Goal: Transaction & Acquisition: Download file/media

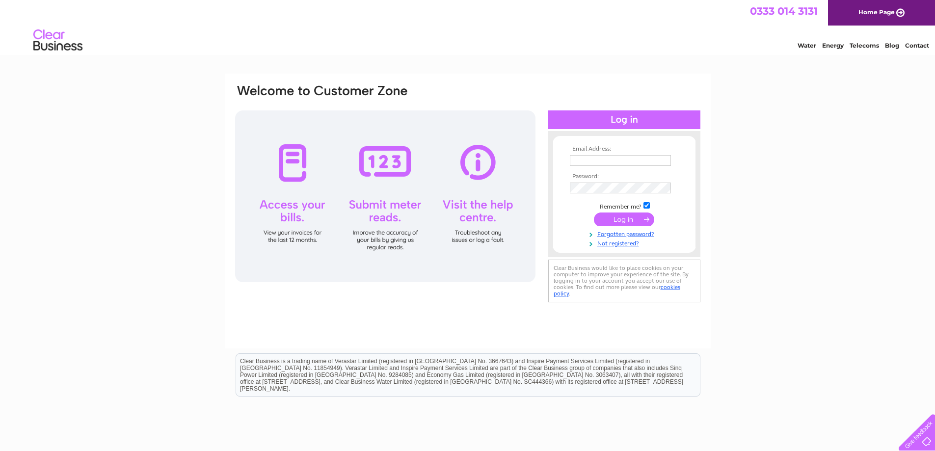
type input "[EMAIL_ADDRESS][DOMAIN_NAME]"
click at [618, 215] on input "submit" at bounding box center [624, 220] width 60 height 14
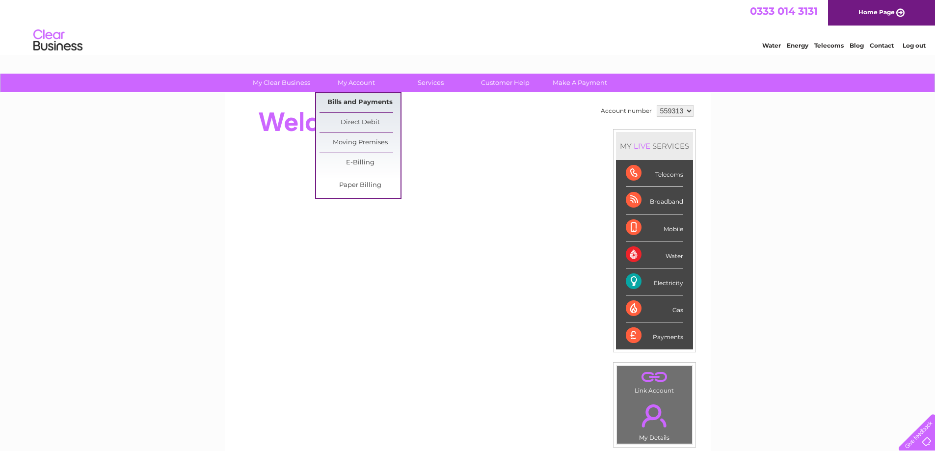
click at [338, 96] on link "Bills and Payments" at bounding box center [360, 103] width 81 height 20
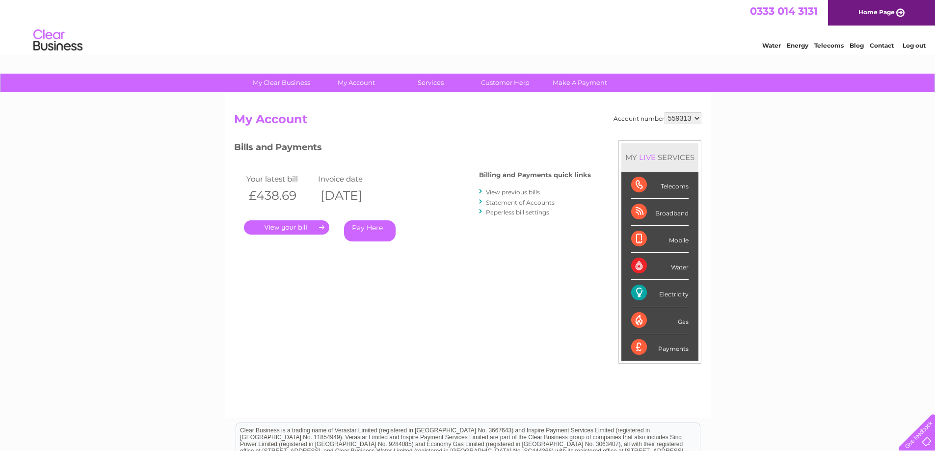
click at [297, 226] on link "." at bounding box center [286, 227] width 85 height 14
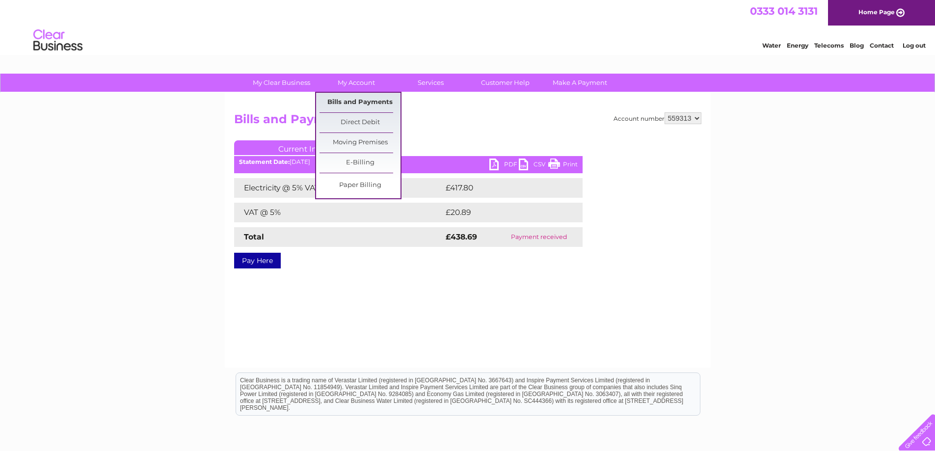
click at [350, 102] on link "Bills and Payments" at bounding box center [360, 103] width 81 height 20
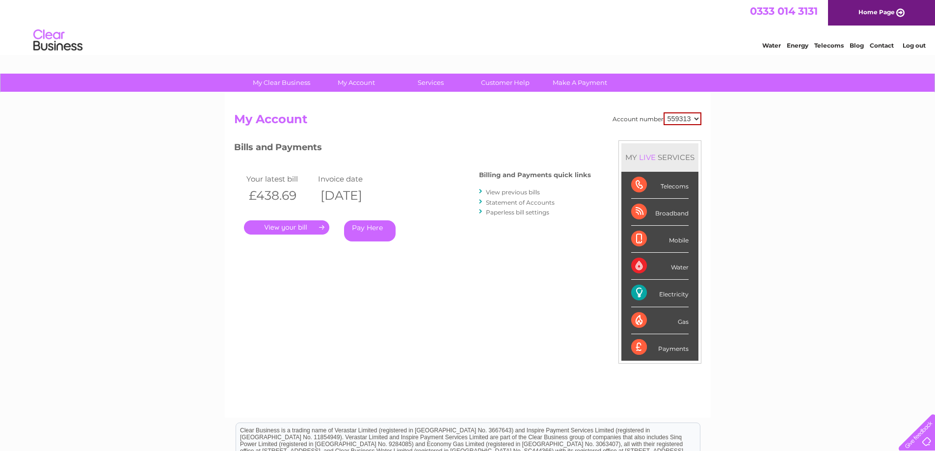
click at [507, 190] on link "View previous bills" at bounding box center [513, 191] width 54 height 7
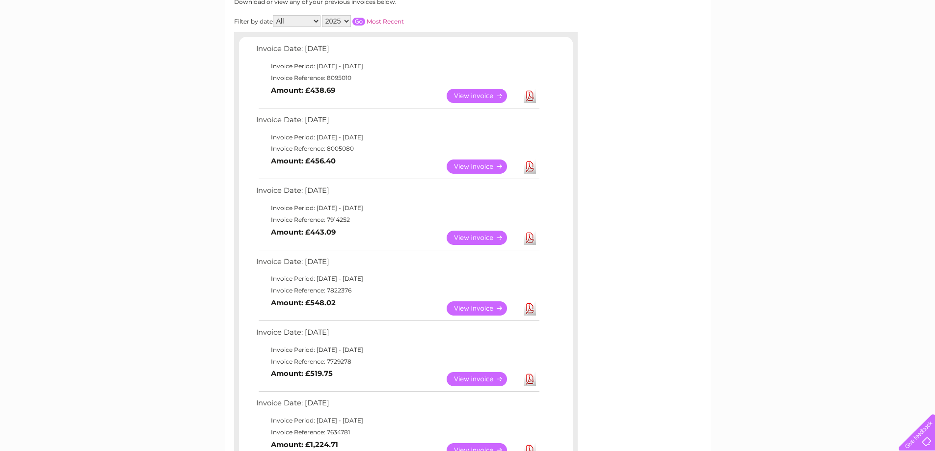
scroll to position [147, 0]
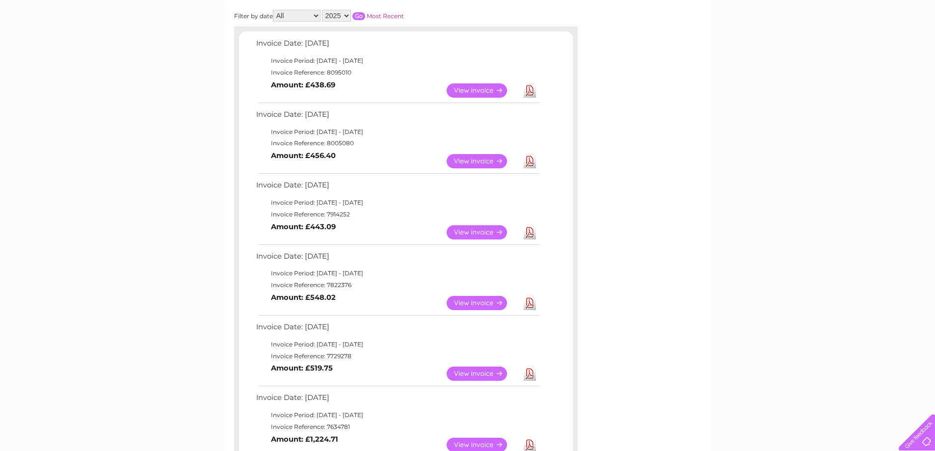
click at [532, 233] on link "Download" at bounding box center [530, 232] width 12 height 14
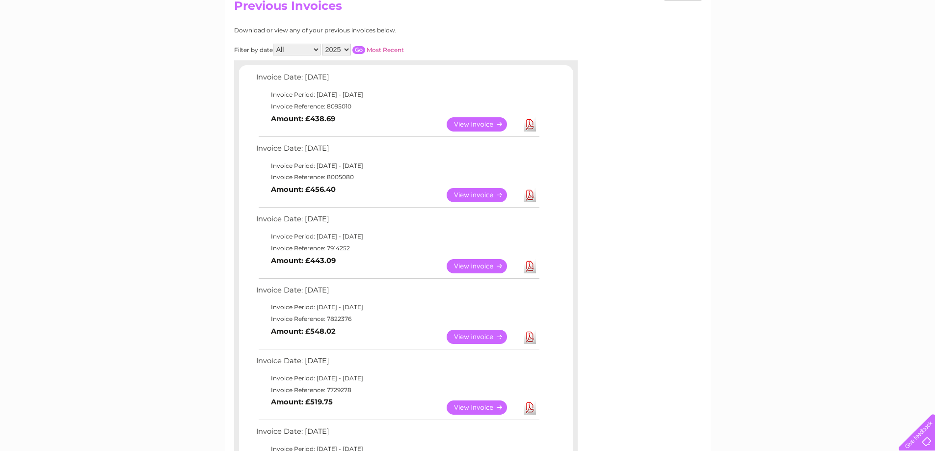
scroll to position [98, 0]
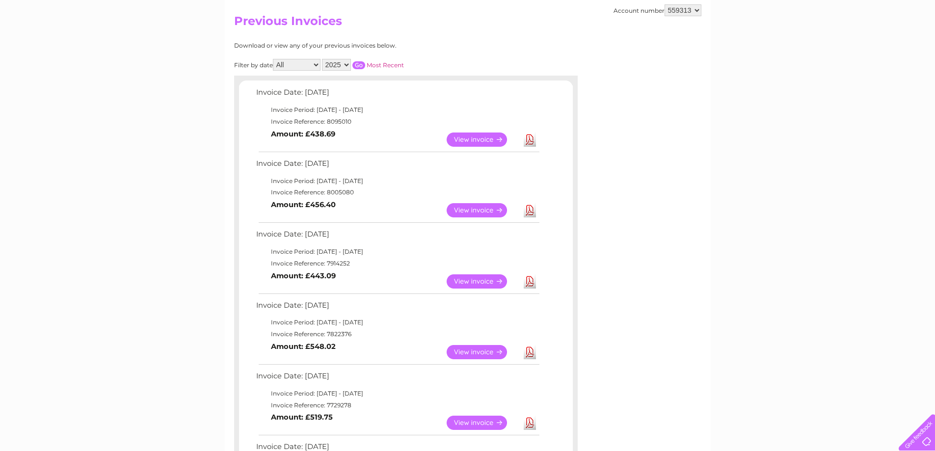
click at [529, 212] on link "Download" at bounding box center [530, 210] width 12 height 14
click at [531, 140] on link "Download" at bounding box center [530, 140] width 12 height 14
